Goal: Task Accomplishment & Management: Use online tool/utility

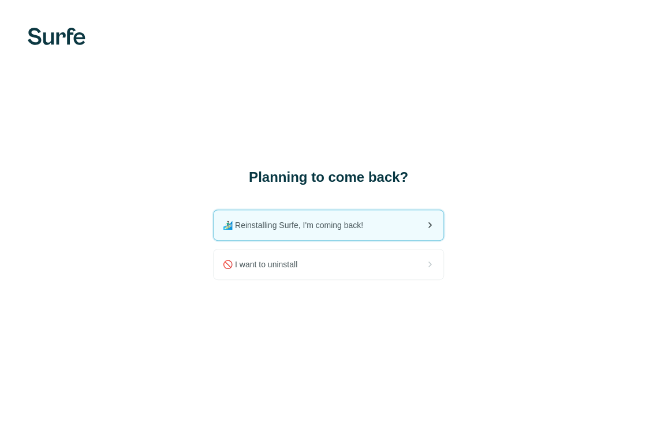
click at [305, 222] on span "🏄🏻‍♂️ Reinstalling Surfe, I'm coming back!" at bounding box center [298, 225] width 150 height 12
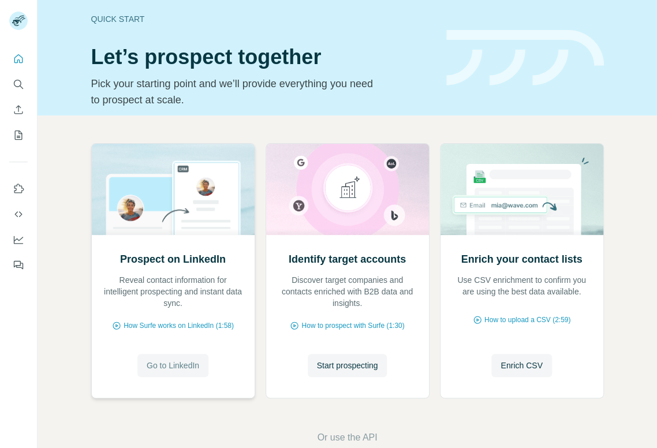
click at [191, 363] on span "Go to LinkedIn" at bounding box center [173, 366] width 53 height 12
